Goal: Task Accomplishment & Management: Complete application form

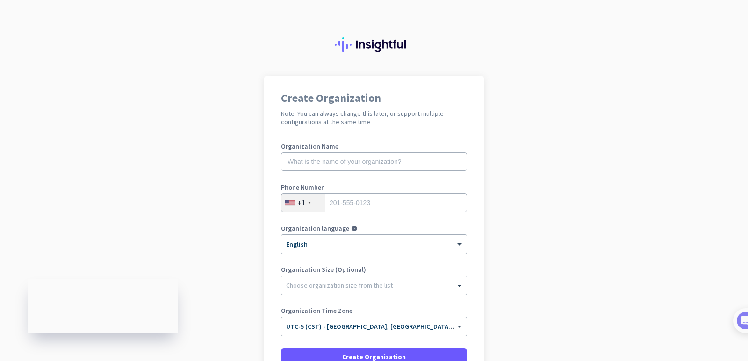
scroll to position [47, 0]
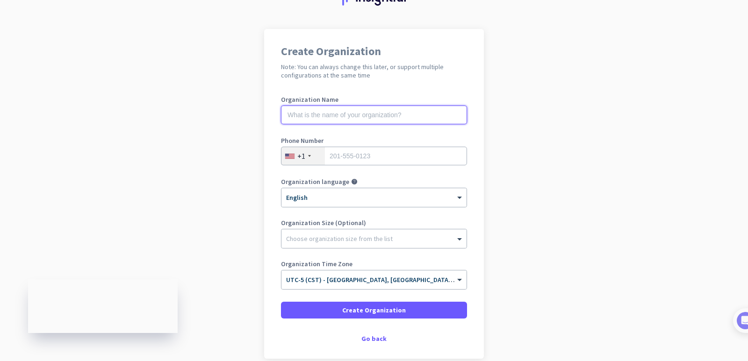
click at [342, 115] on input "text" at bounding box center [374, 115] width 186 height 19
type input "Mercor"
type input "4052069136"
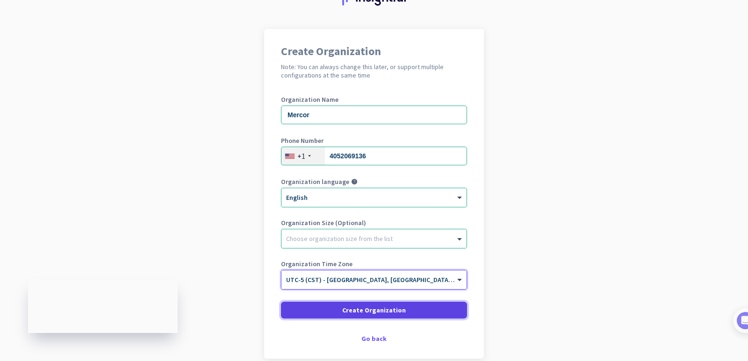
click at [368, 310] on span "Create Organization" at bounding box center [374, 310] width 64 height 9
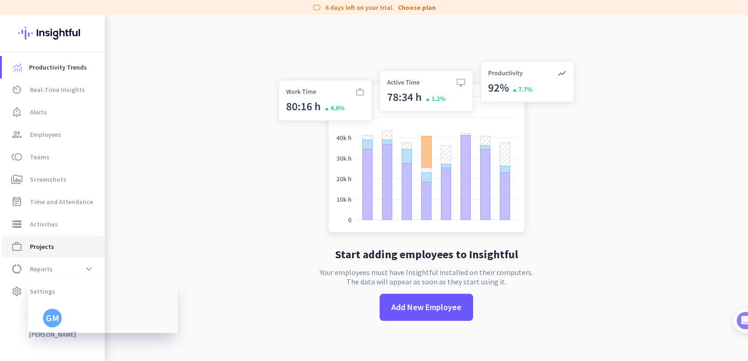
click at [45, 248] on span "Projects" at bounding box center [42, 246] width 24 height 11
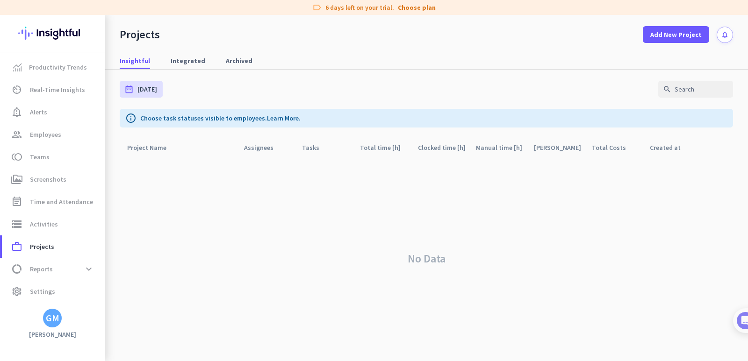
click at [165, 120] on p "Choose task statuses visible to employees. Learn More." at bounding box center [220, 118] width 160 height 9
click at [165, 119] on p "Choose task statuses visible to employees. Learn More." at bounding box center [220, 118] width 160 height 9
click at [722, 36] on icon "notifications" at bounding box center [725, 35] width 8 height 8
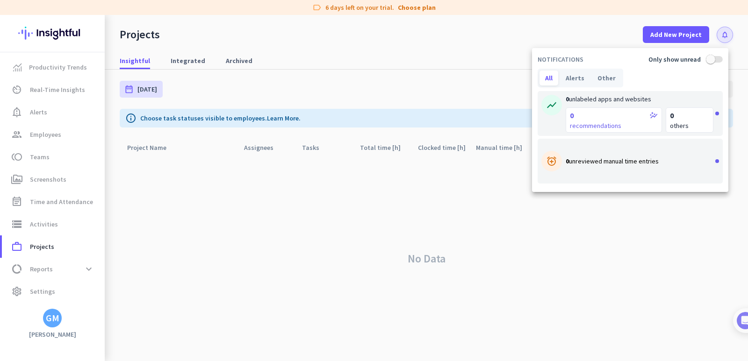
click at [481, 57] on div at bounding box center [374, 180] width 748 height 361
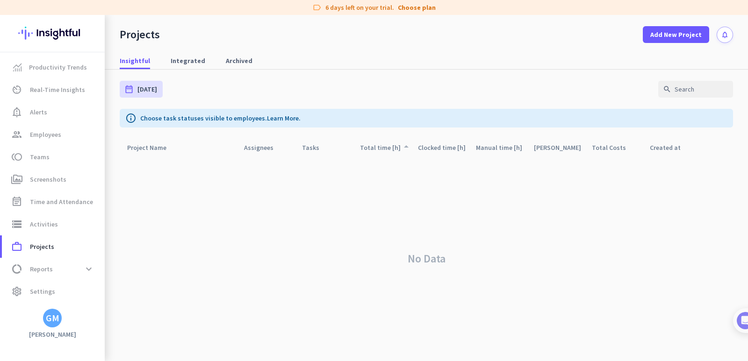
click at [382, 147] on div "Total time [h] arrow_drop_up" at bounding box center [385, 147] width 50 height 13
click at [197, 58] on span "Integrated" at bounding box center [188, 60] width 35 height 9
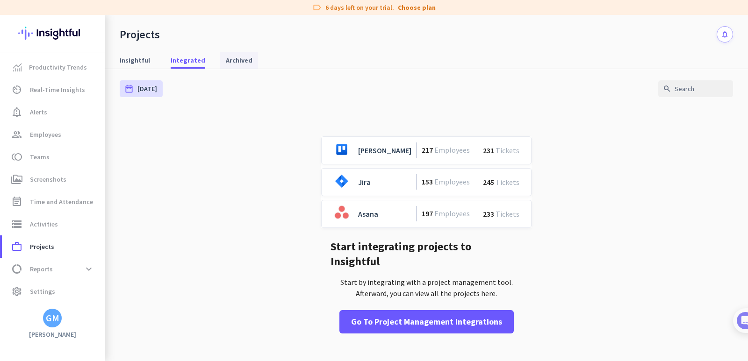
click at [226, 60] on span "Archived" at bounding box center [239, 60] width 27 height 9
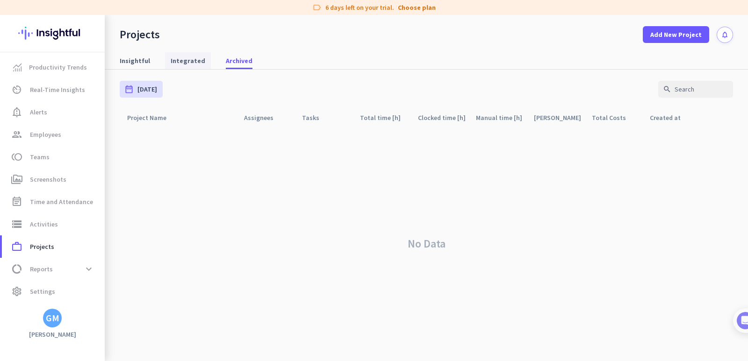
click at [174, 60] on span "Integrated" at bounding box center [188, 60] width 35 height 9
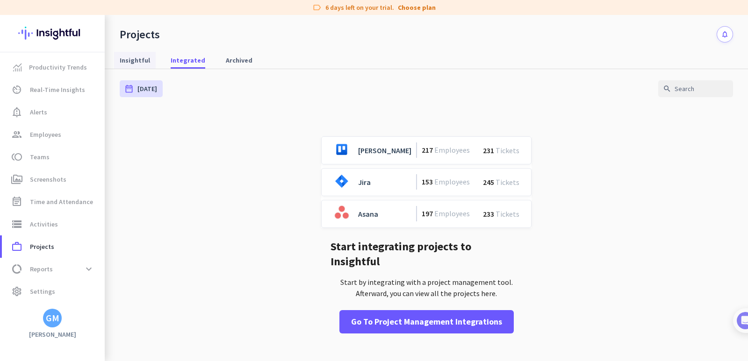
click at [137, 59] on span "Insightful" at bounding box center [135, 60] width 30 height 9
